Goal: Contribute content: Add original content to the website for others to see

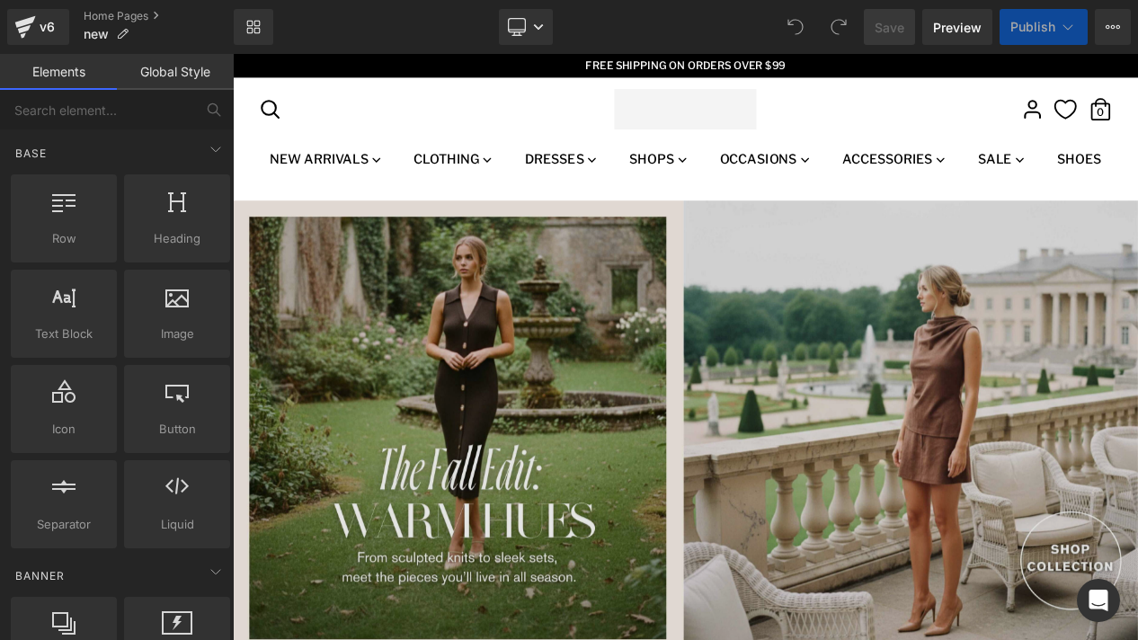
click at [543, 364] on img at bounding box center [776, 503] width 1087 height 546
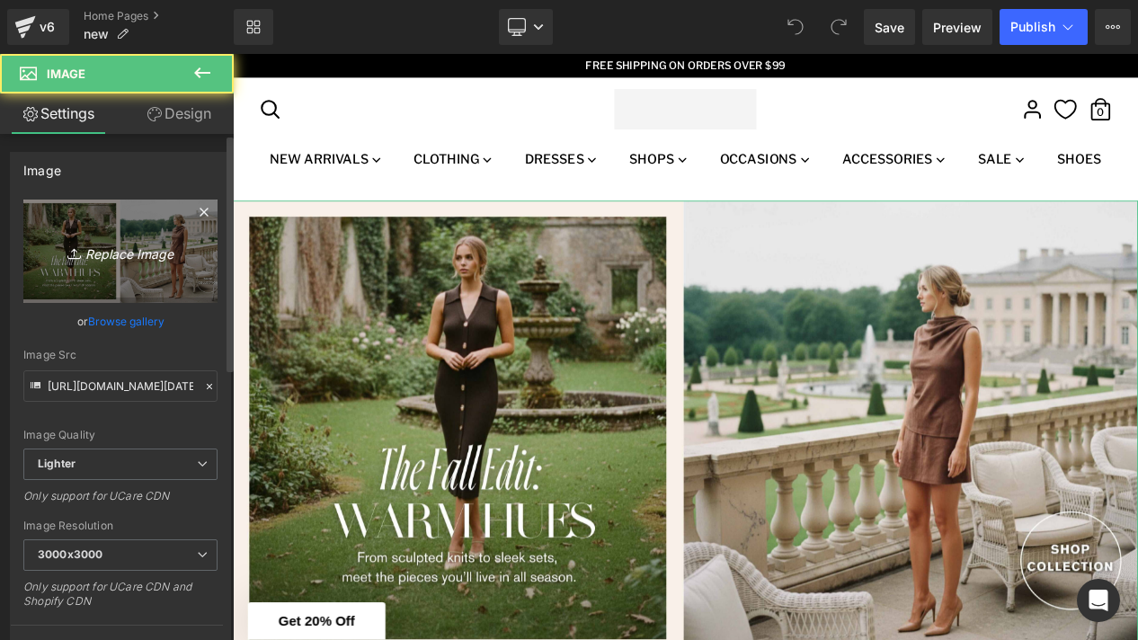
click at [114, 252] on icon "Replace Image" at bounding box center [121, 251] width 144 height 22
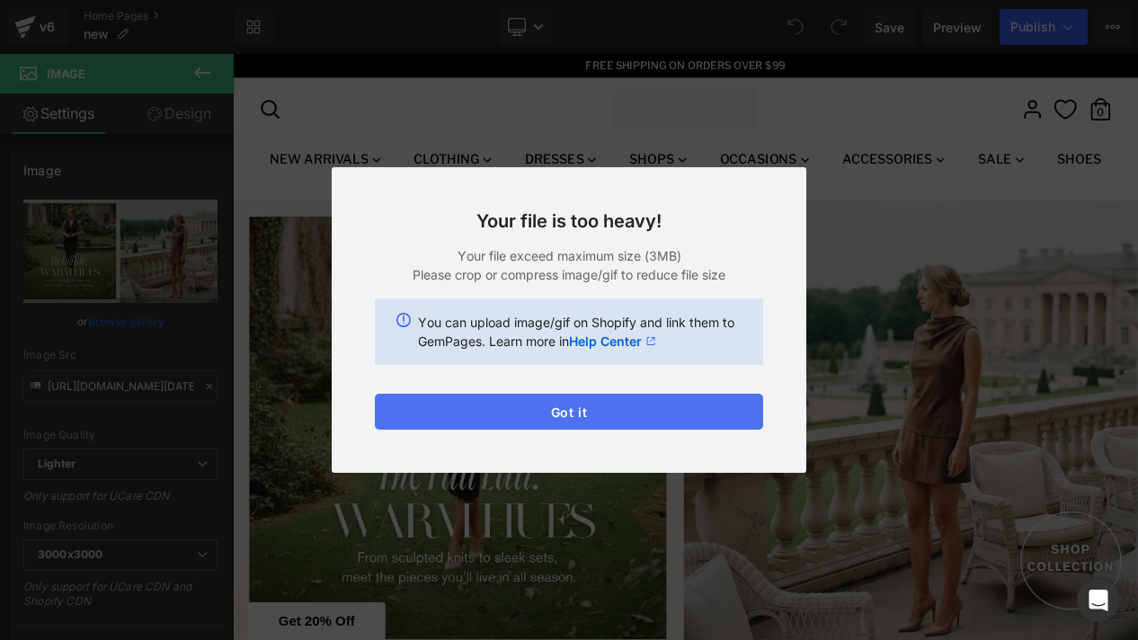
click at [494, 397] on button "Got it" at bounding box center [569, 412] width 388 height 36
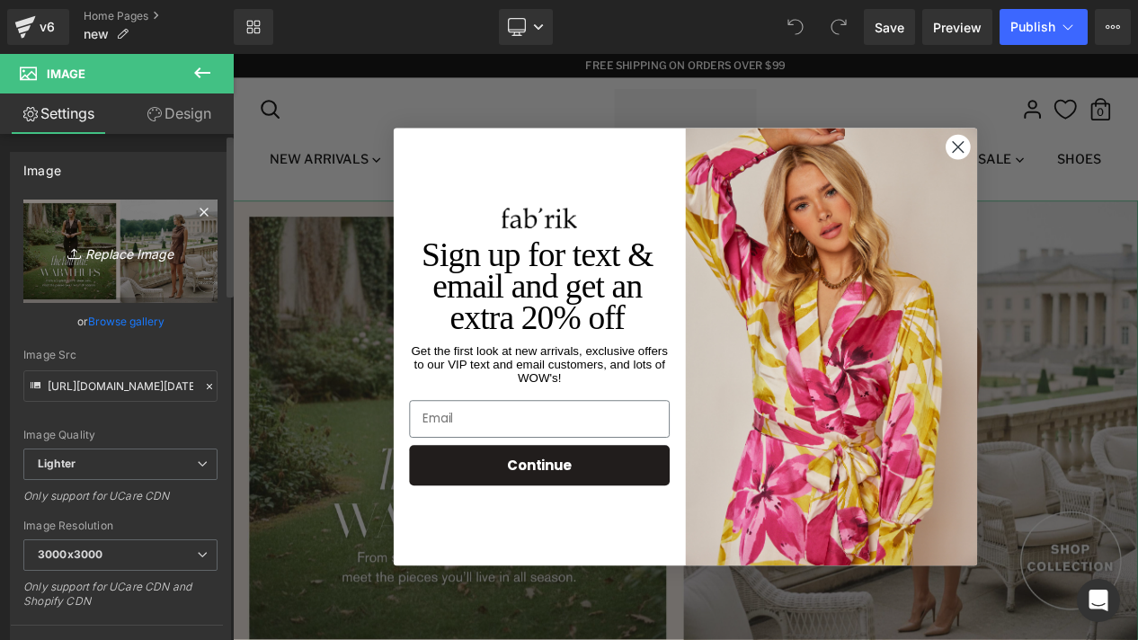
click at [97, 277] on link "Replace Image" at bounding box center [120, 251] width 194 height 103
type input "C:\fakepath\Web Banners 3840x1930.jpg"
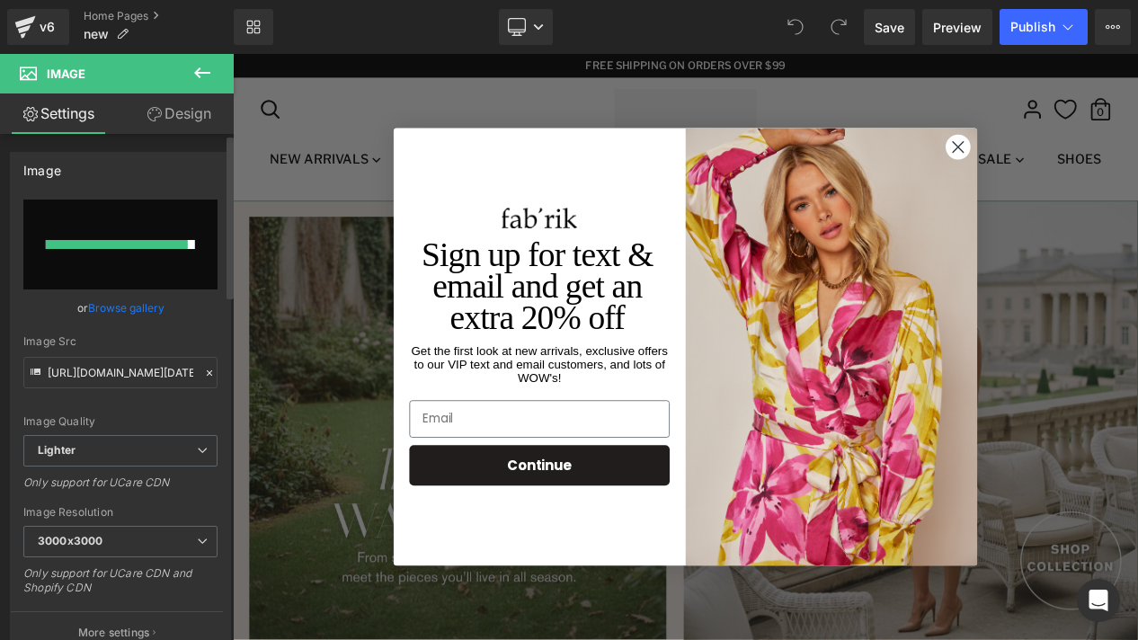
click at [127, 306] on link "Browse gallery" at bounding box center [126, 307] width 76 height 31
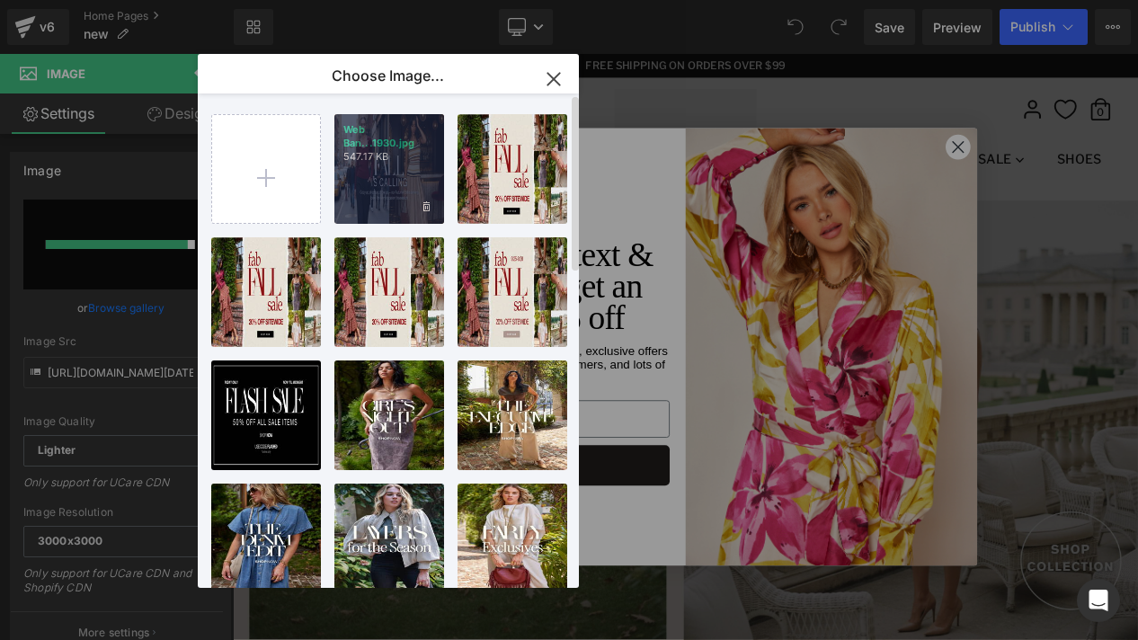
click at [390, 187] on div "Web Ban...1930.jpg 547.17 KB" at bounding box center [389, 169] width 110 height 110
type input "[URL][DOMAIN_NAME]"
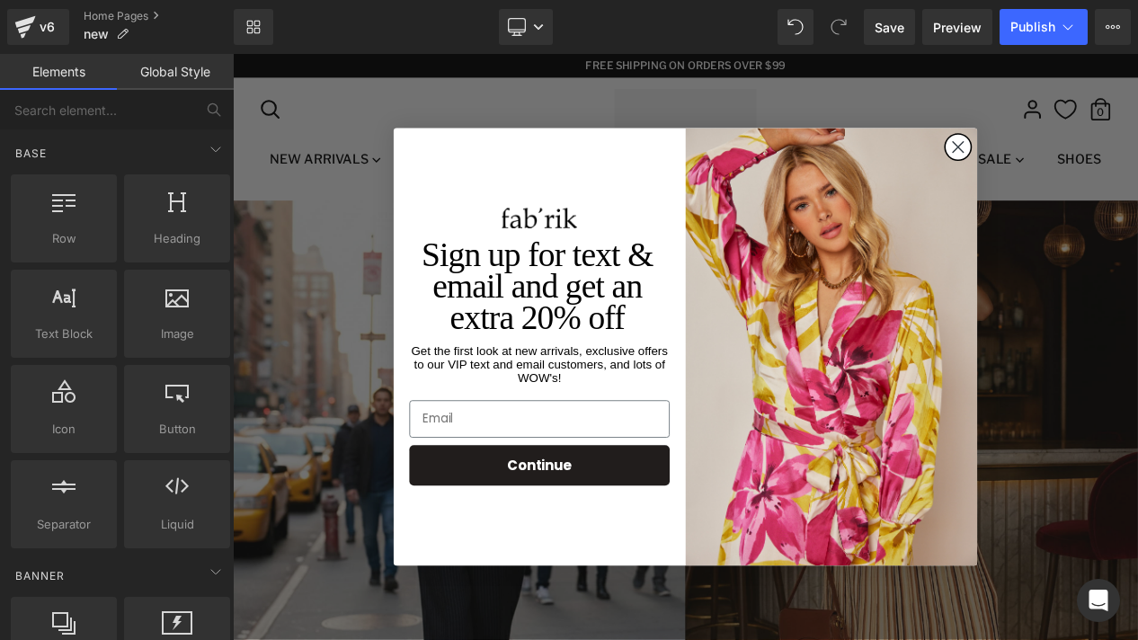
click at [1111, 170] on circle "Close dialog" at bounding box center [1104, 166] width 30 height 30
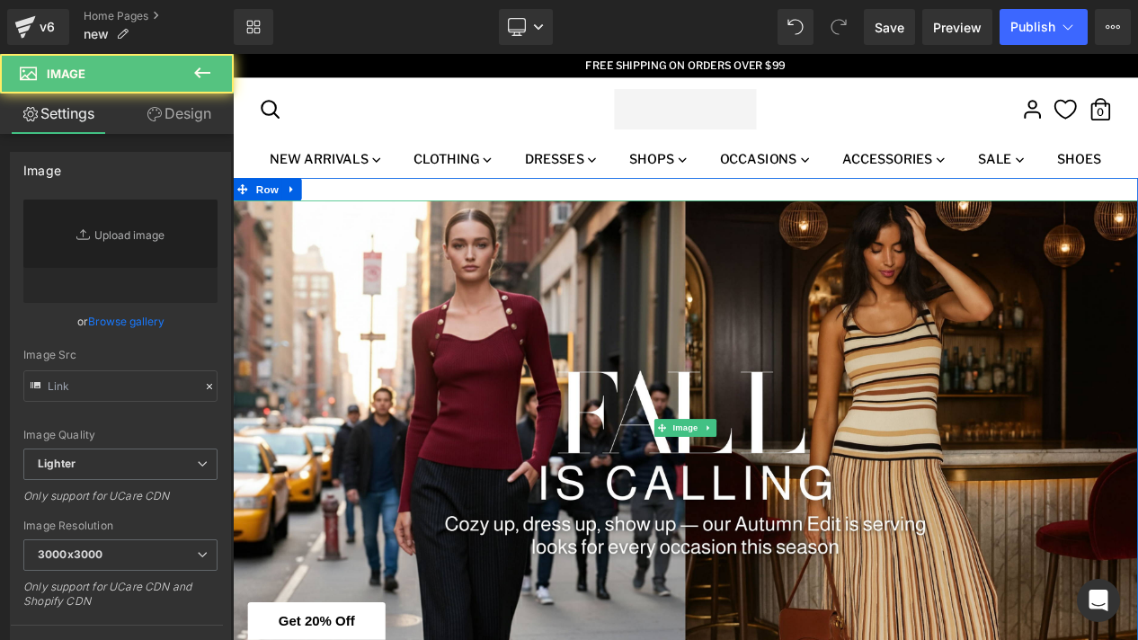
click at [575, 282] on img at bounding box center [776, 503] width 1087 height 546
type input "[URL][DOMAIN_NAME]"
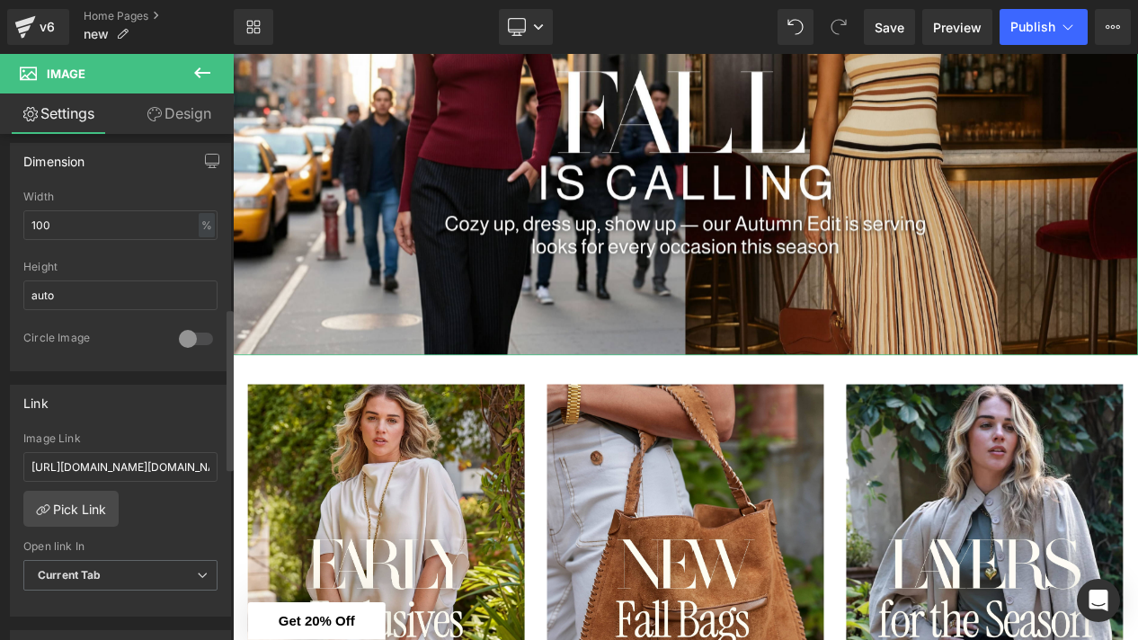
scroll to position [545, 0]
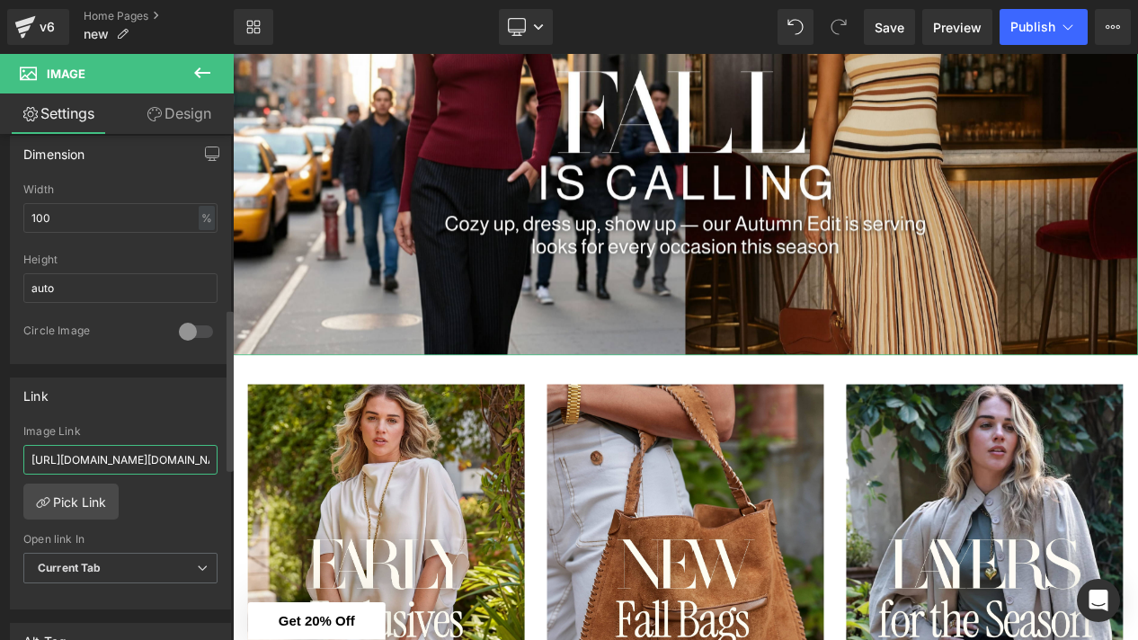
click at [174, 460] on input "[URL][DOMAIN_NAME][DOMAIN_NAME]" at bounding box center [120, 460] width 194 height 30
drag, startPoint x: 174, startPoint y: 460, endPoint x: 224, endPoint y: 460, distance: 49.4
click at [225, 460] on div "Link [URL][DOMAIN_NAME][DOMAIN_NAME] Image Link [URL][DOMAIN_NAME][DOMAIN_NAME]…" at bounding box center [121, 487] width 242 height 246
click at [80, 459] on input "[URL][DOMAIN_NAME][DOMAIN_NAME]" at bounding box center [120, 460] width 194 height 30
drag, startPoint x: 58, startPoint y: 457, endPoint x: 19, endPoint y: 457, distance: 38.6
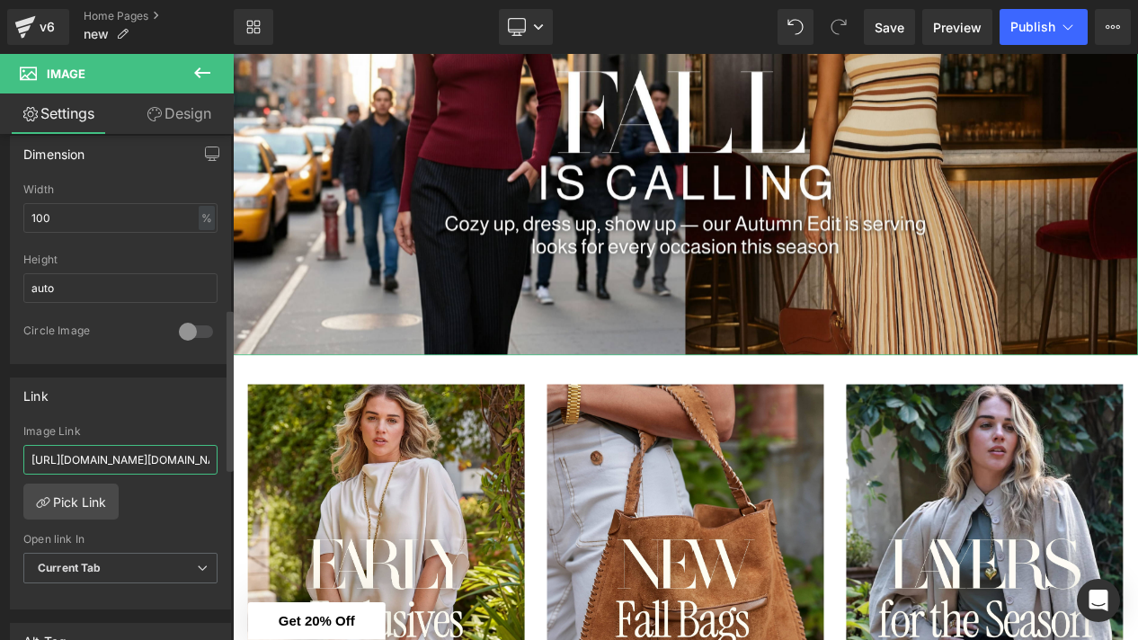
click at [19, 457] on div "[URL][DOMAIN_NAME][DOMAIN_NAME] Image Link [URL][DOMAIN_NAME][DOMAIN_NAME] Pick…" at bounding box center [120, 517] width 219 height 184
click at [93, 457] on input "[URL][DOMAIN_NAME][DOMAIN_NAME]" at bounding box center [120, 460] width 194 height 30
drag, startPoint x: 94, startPoint y: 460, endPoint x: -10, endPoint y: 460, distance: 104.2
click at [0, 460] on html "You are previewing how the will restyle your page. You can not edit Elements in…" at bounding box center [569, 320] width 1138 height 640
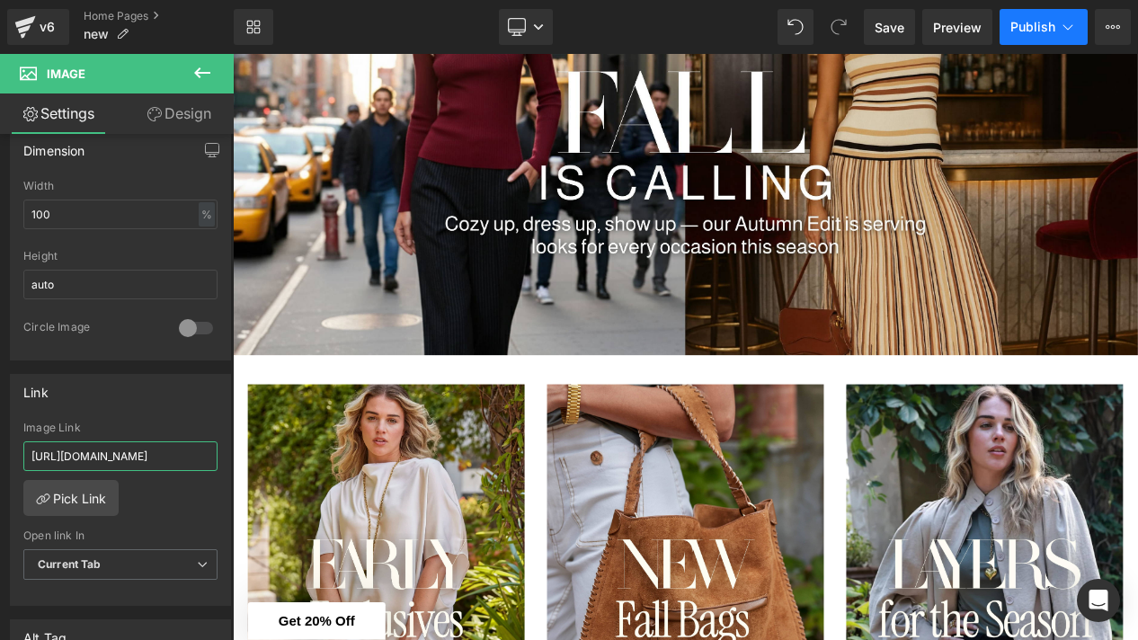
type input "[URL][DOMAIN_NAME]"
click at [1063, 21] on icon at bounding box center [1068, 27] width 18 height 18
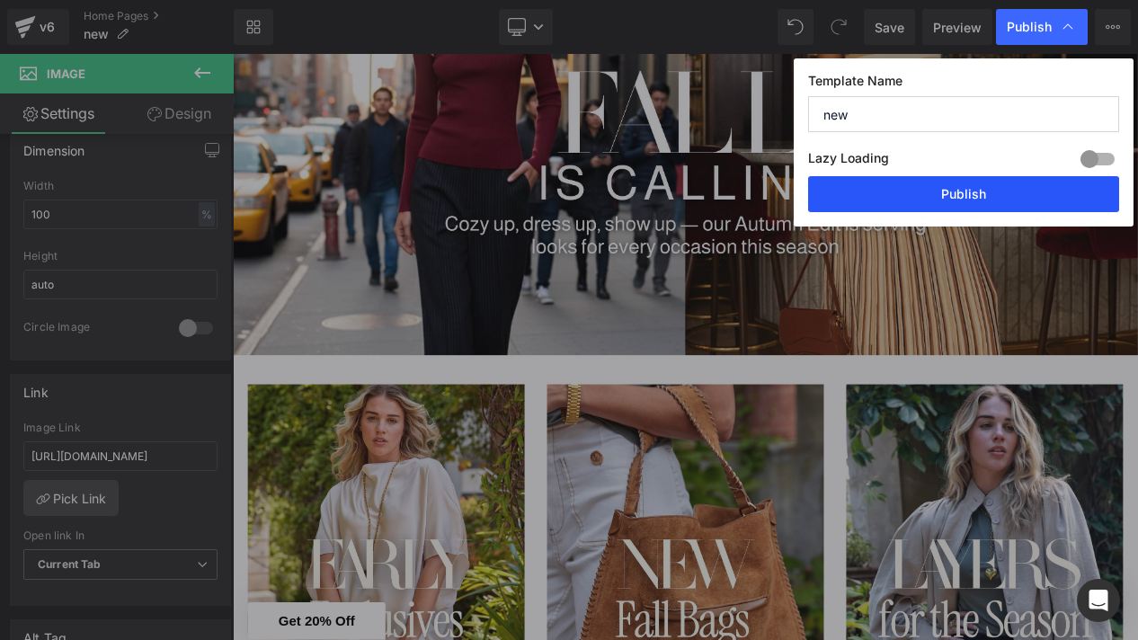
click at [912, 190] on button "Publish" at bounding box center [963, 194] width 311 height 36
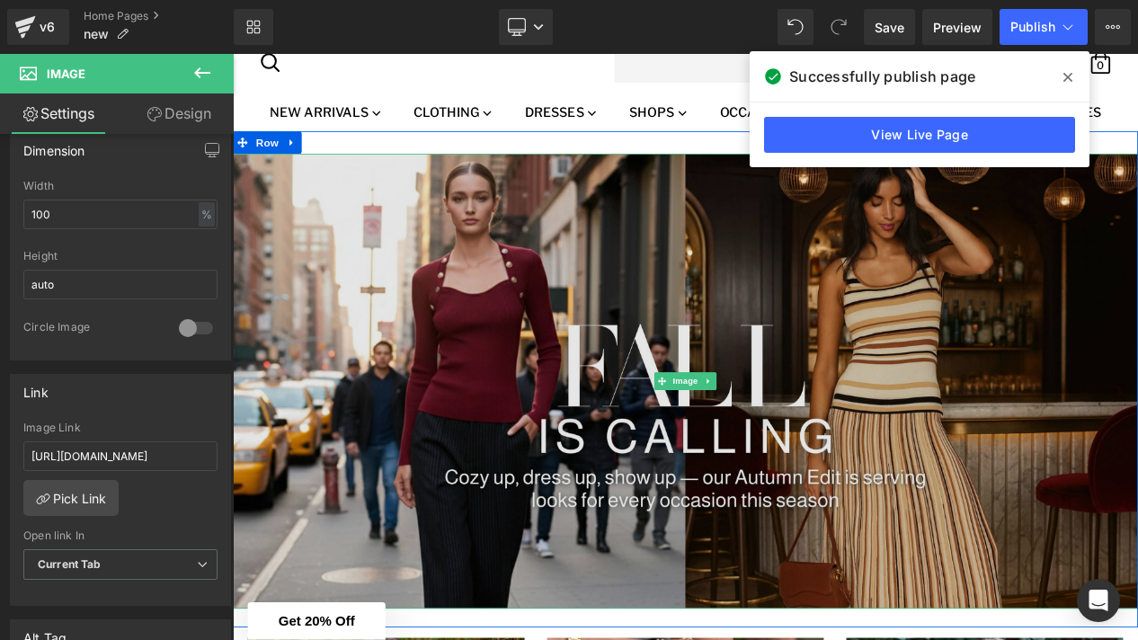
scroll to position [0, 0]
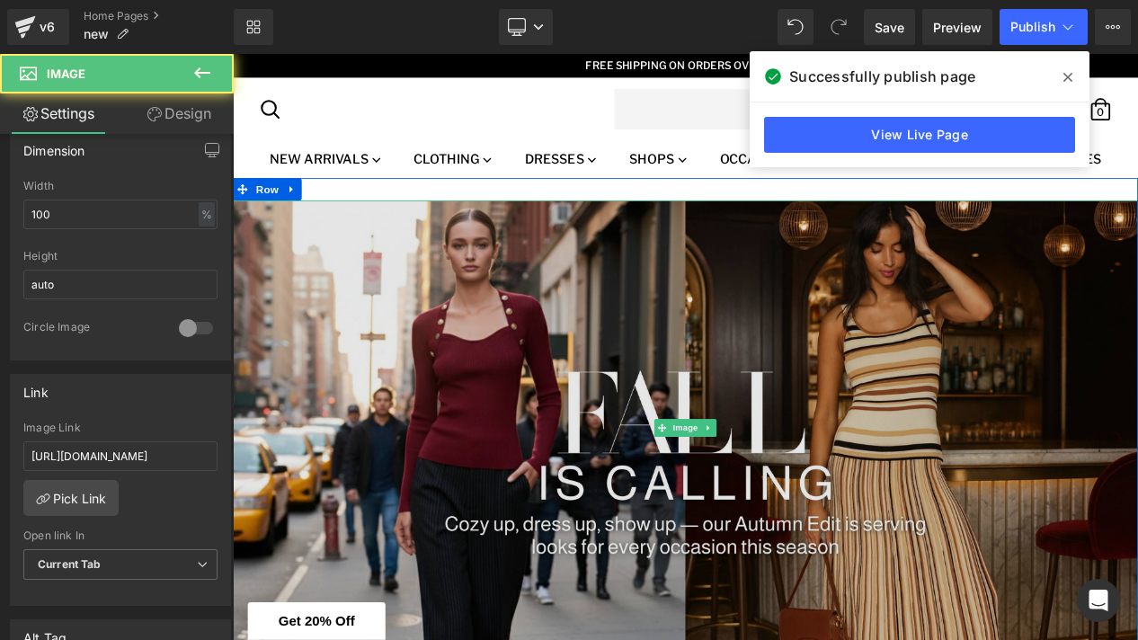
click at [521, 343] on img at bounding box center [776, 503] width 1087 height 546
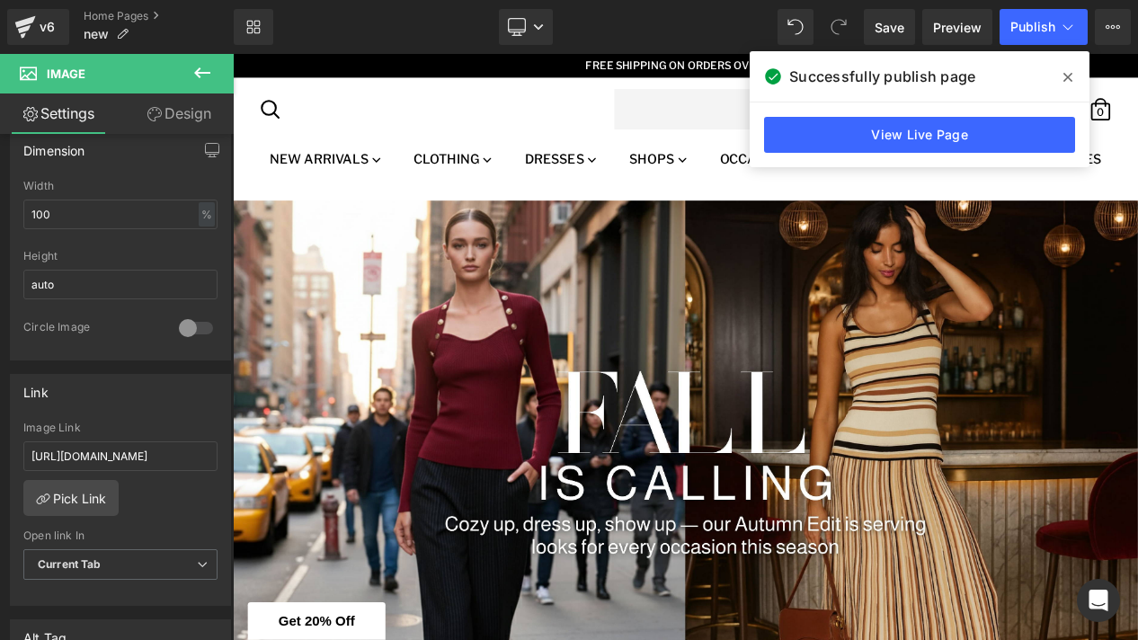
click at [199, 74] on icon at bounding box center [202, 72] width 16 height 11
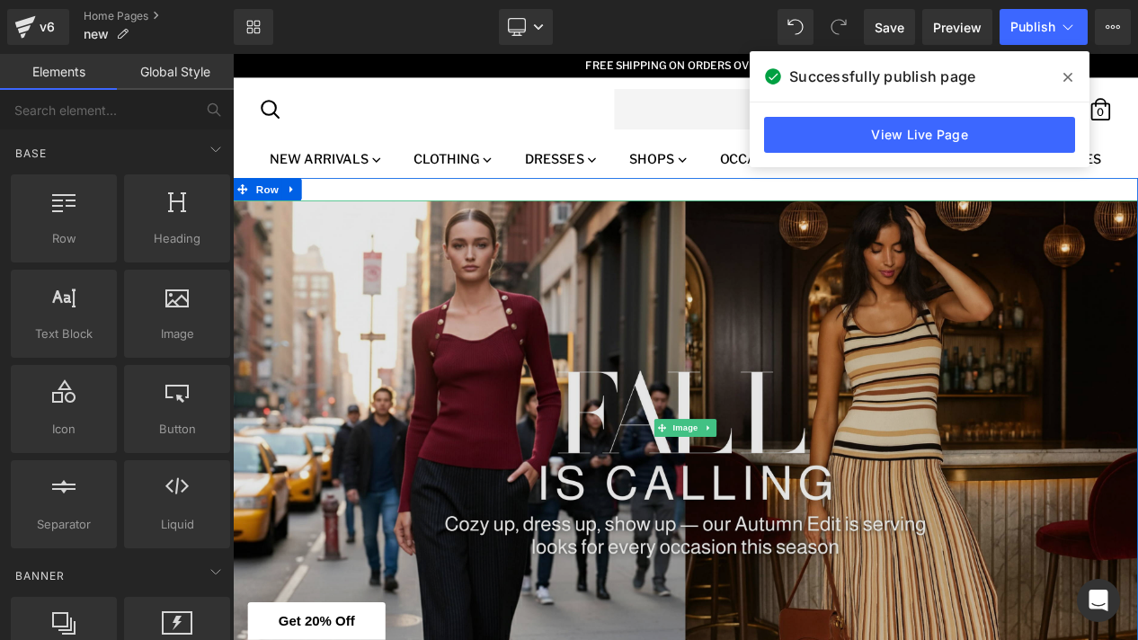
click at [355, 371] on img at bounding box center [776, 503] width 1087 height 546
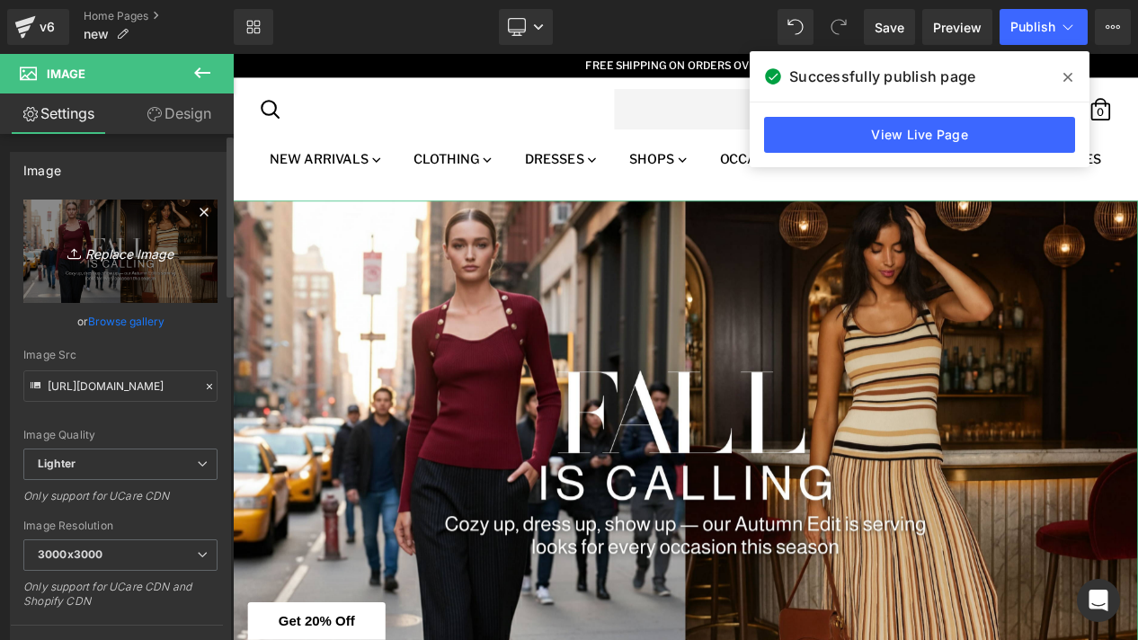
click at [118, 257] on icon "Replace Image" at bounding box center [121, 251] width 144 height 22
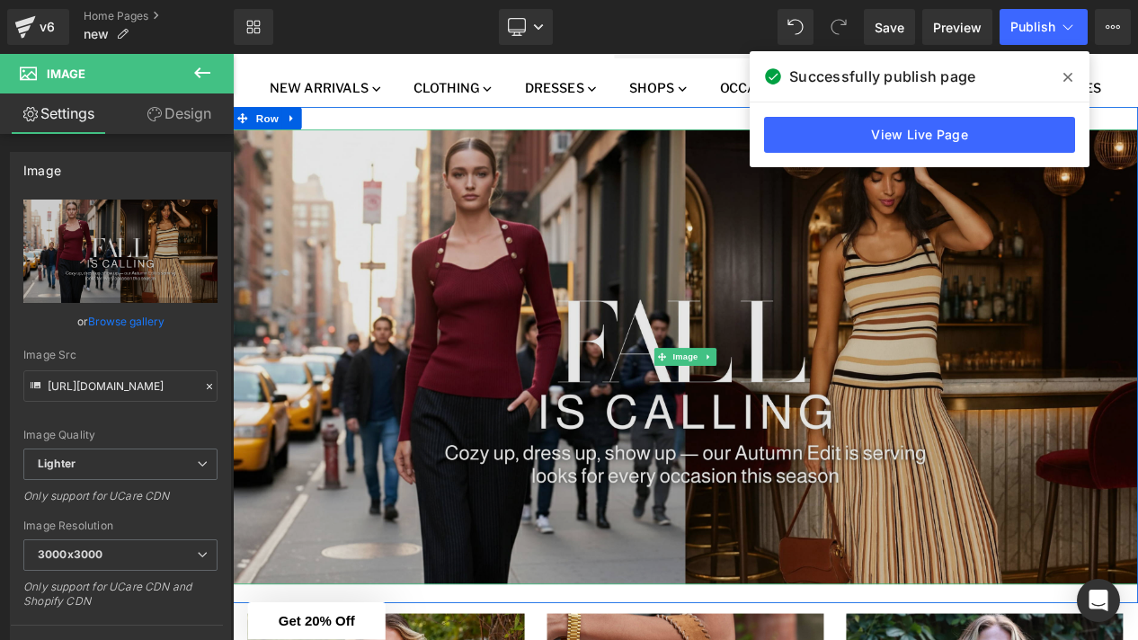
scroll to position [93, 0]
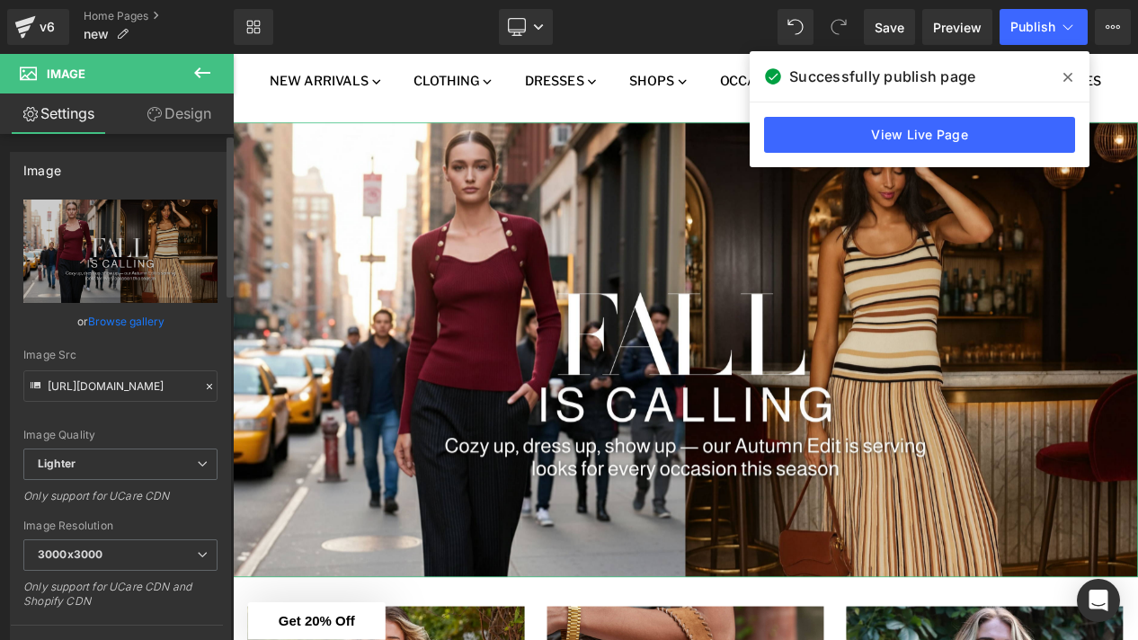
click at [126, 324] on link "Browse gallery" at bounding box center [126, 321] width 76 height 31
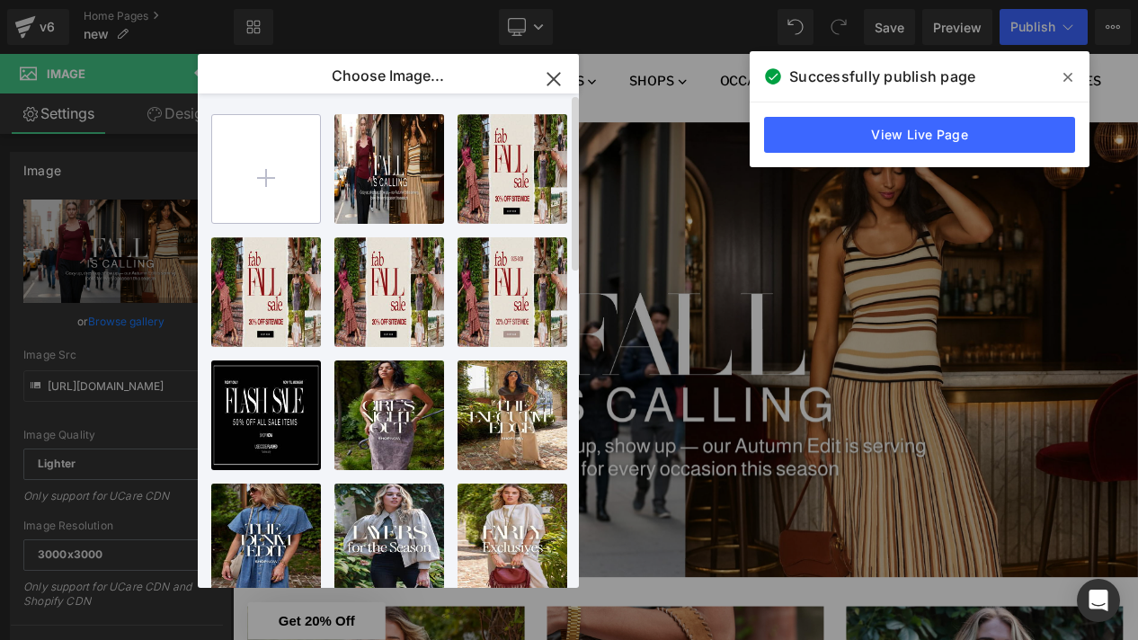
click at [256, 188] on input "file" at bounding box center [266, 169] width 108 height 108
type input "C:\fakepath\Web Banners 3840x1930-2.jpg"
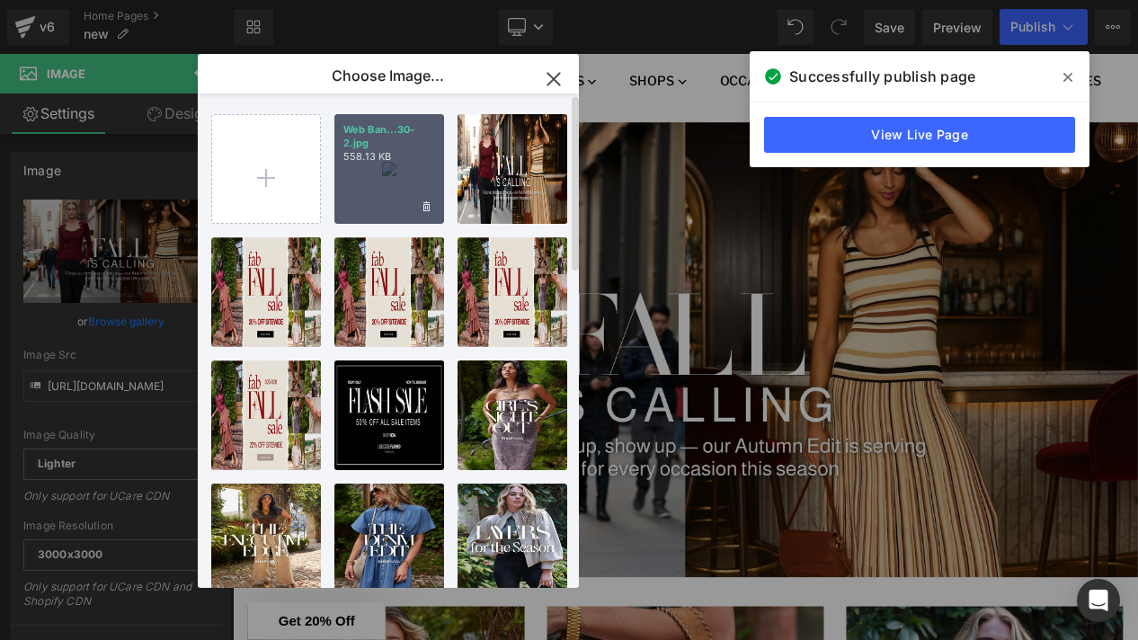
click at [380, 190] on div "Web Ban...30-2.jpg 558.13 KB" at bounding box center [389, 169] width 110 height 110
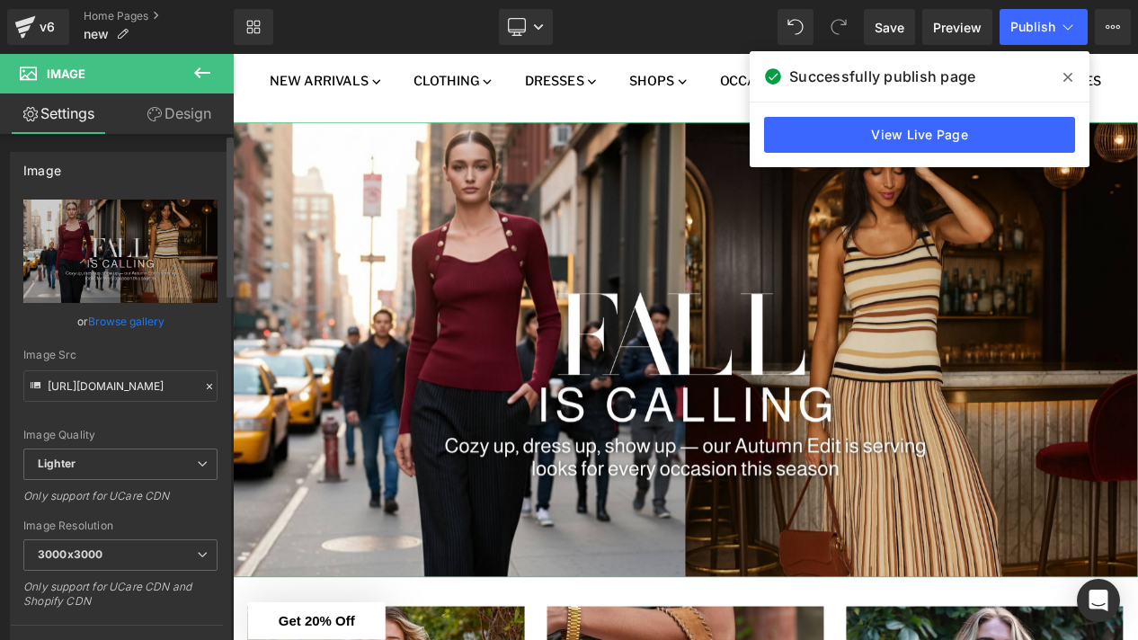
click at [115, 322] on link "Browse gallery" at bounding box center [126, 321] width 76 height 31
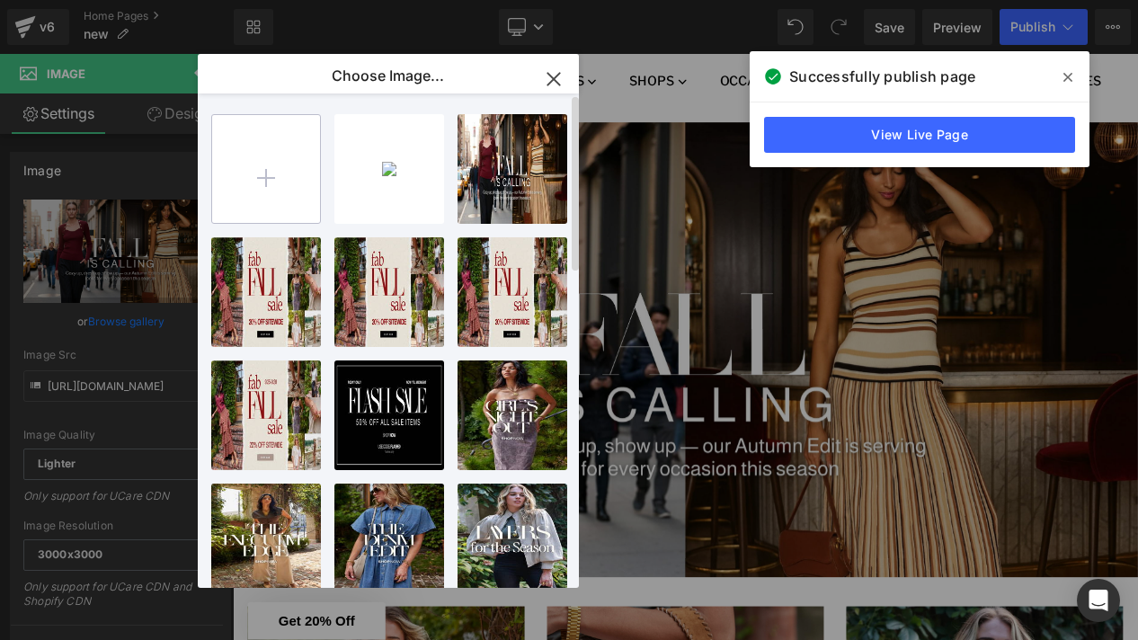
click at [263, 167] on input "file" at bounding box center [266, 169] width 108 height 108
type input "C:\fakepath\Web Banners 3840x1930-2.jpeg"
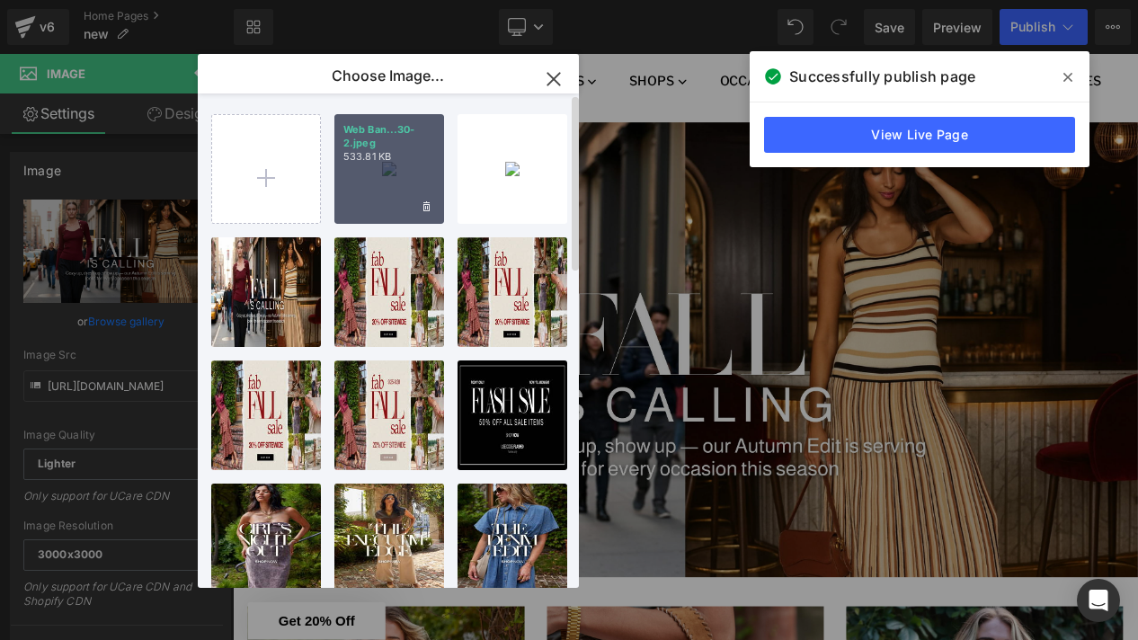
click at [402, 170] on div "Web Ban...30-2.jpeg 533.81 KB" at bounding box center [389, 169] width 110 height 110
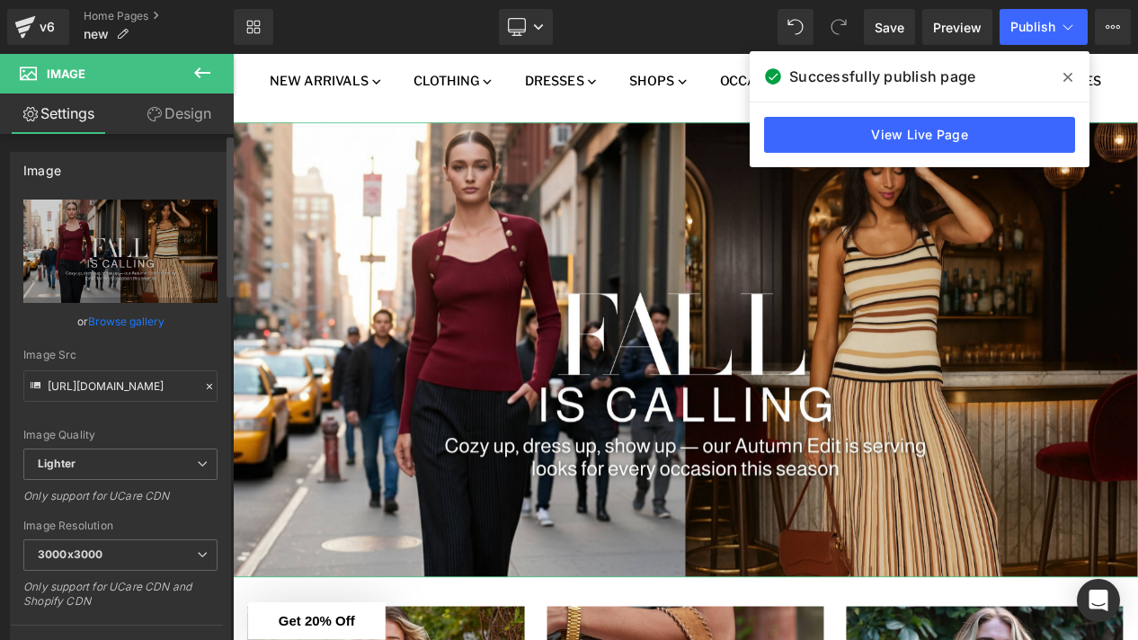
click at [129, 324] on link "Browse gallery" at bounding box center [126, 321] width 76 height 31
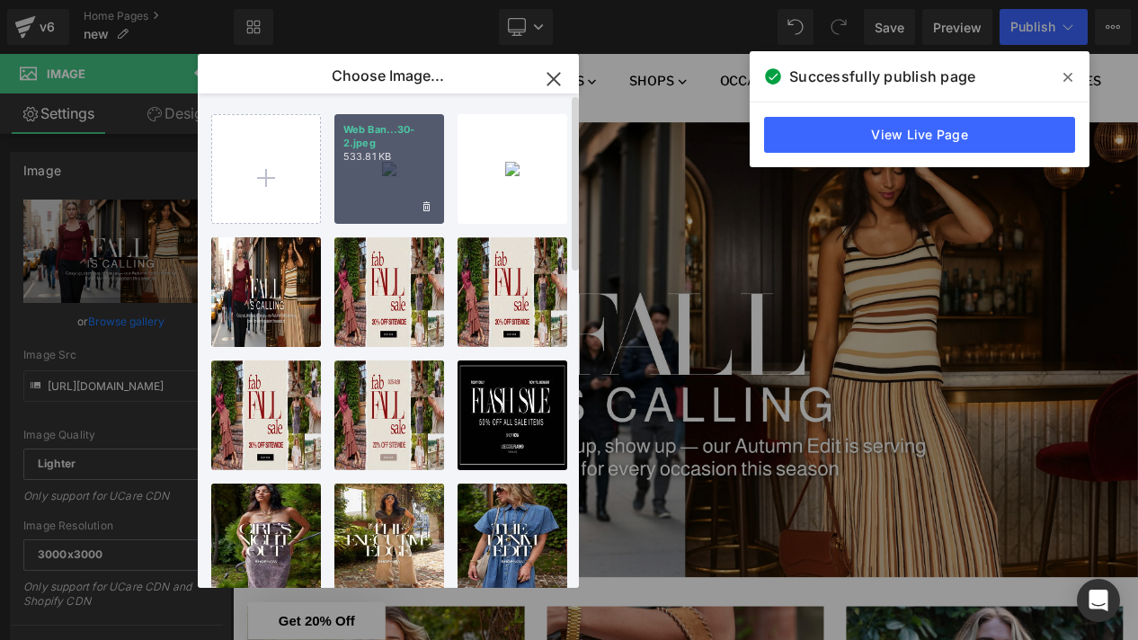
click at [370, 173] on div "Web Ban...30-2.jpeg 533.81 KB" at bounding box center [389, 169] width 110 height 110
type input "[URL][DOMAIN_NAME]"
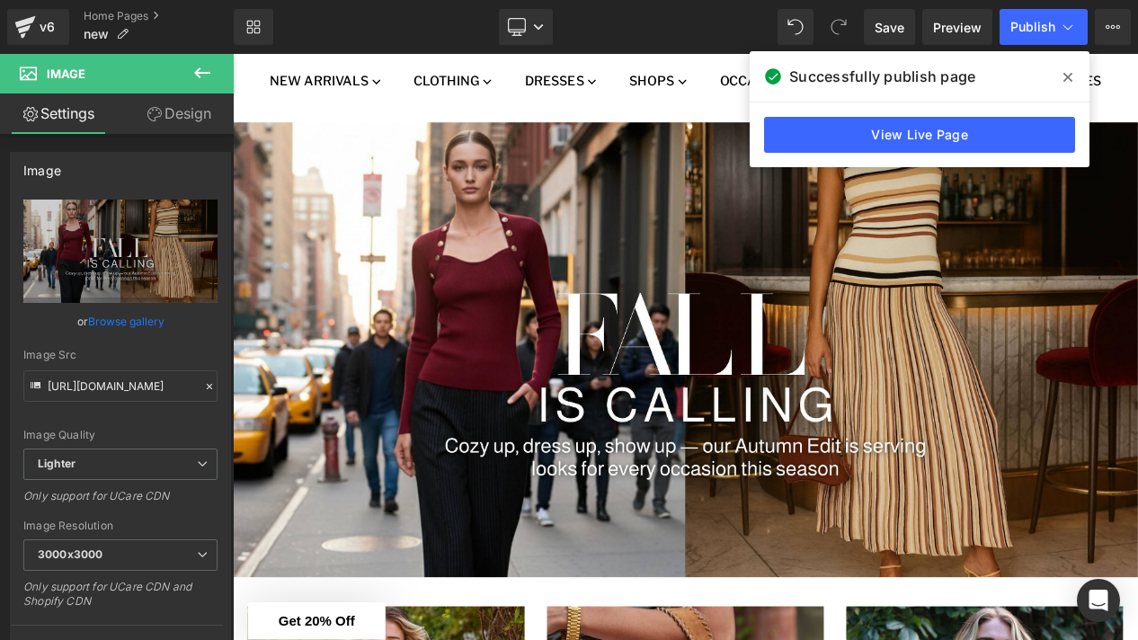
click at [1070, 70] on icon at bounding box center [1067, 77] width 9 height 14
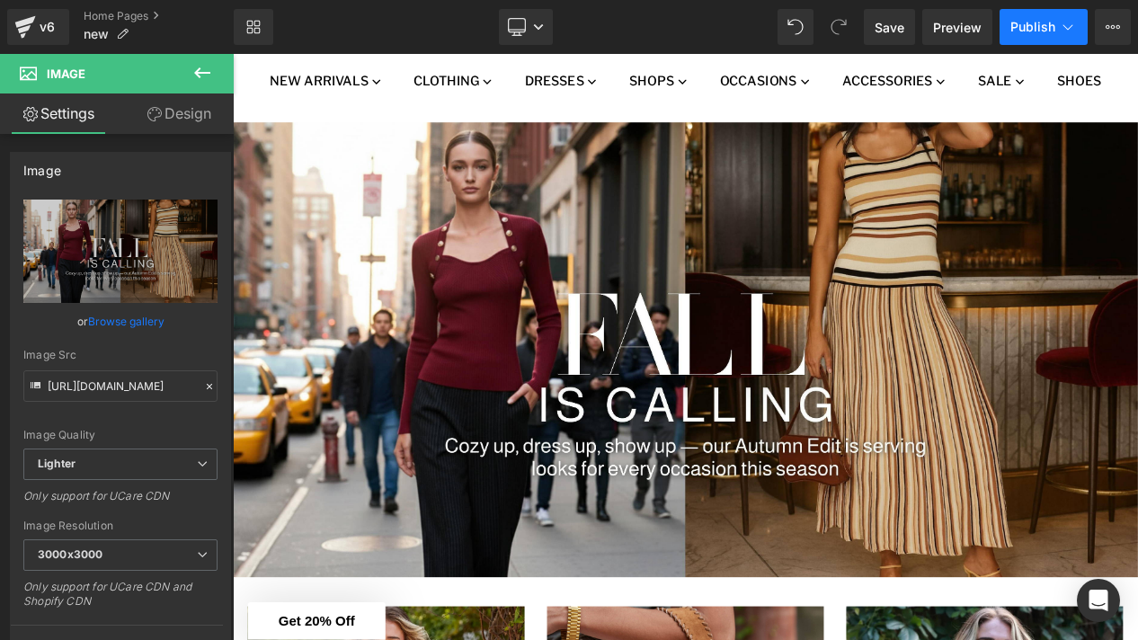
click at [1051, 28] on span "Publish" at bounding box center [1032, 27] width 45 height 14
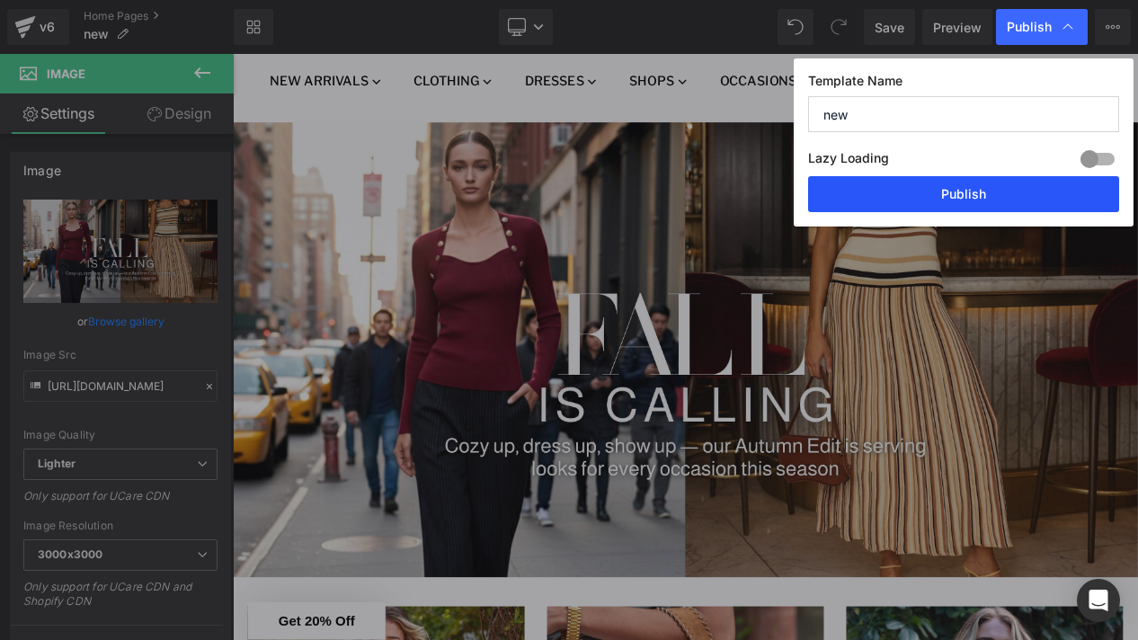
click at [966, 201] on button "Publish" at bounding box center [963, 194] width 311 height 36
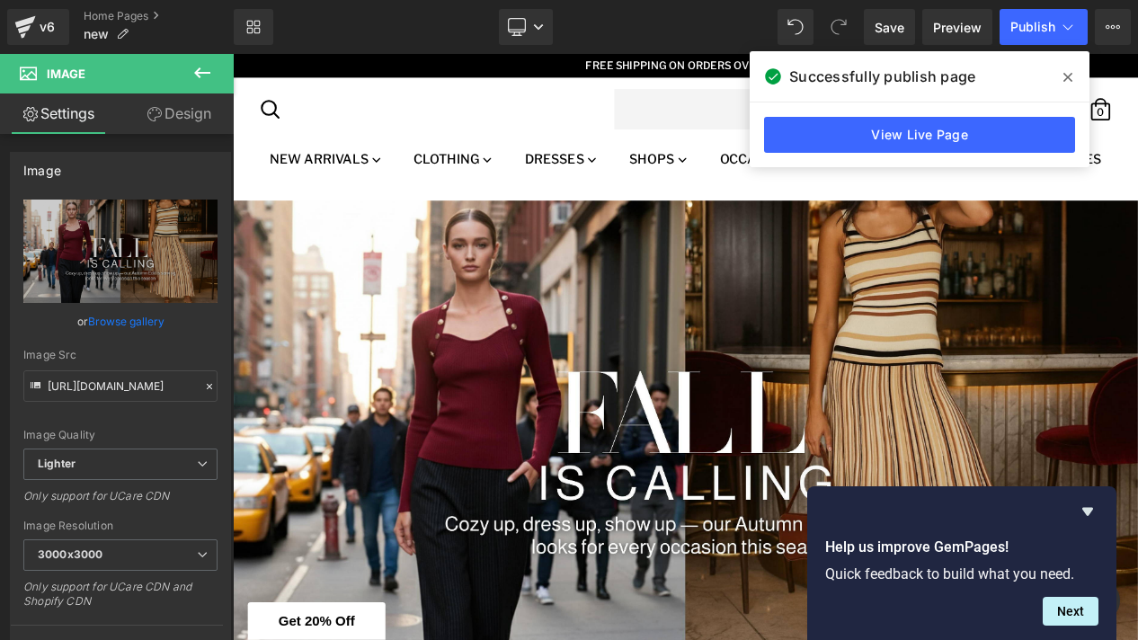
scroll to position [0, 0]
